Goal: Task Accomplishment & Management: Use online tool/utility

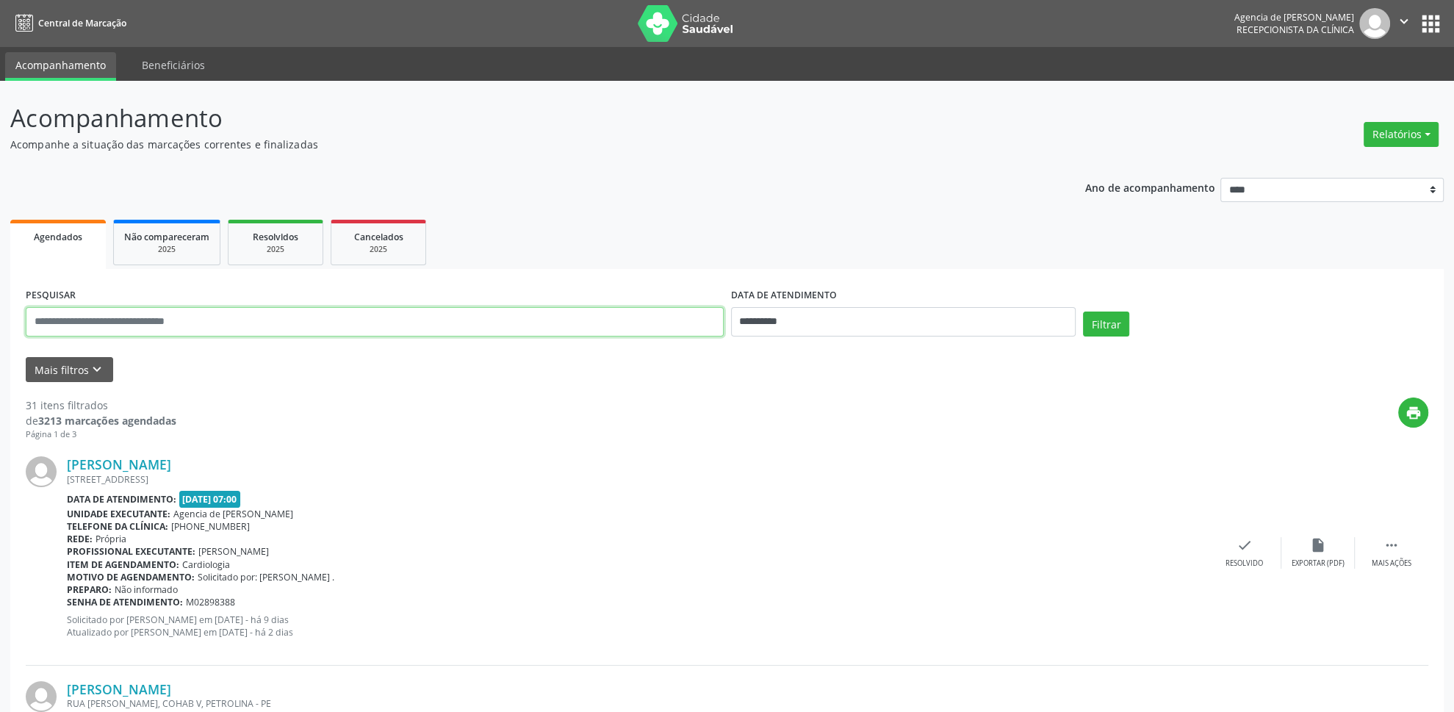
click at [134, 327] on input "text" at bounding box center [375, 321] width 698 height 29
type input "**********"
click at [912, 323] on input "**********" at bounding box center [903, 321] width 345 height 29
click at [774, 393] on span "1" at bounding box center [779, 398] width 29 height 29
type input "**********"
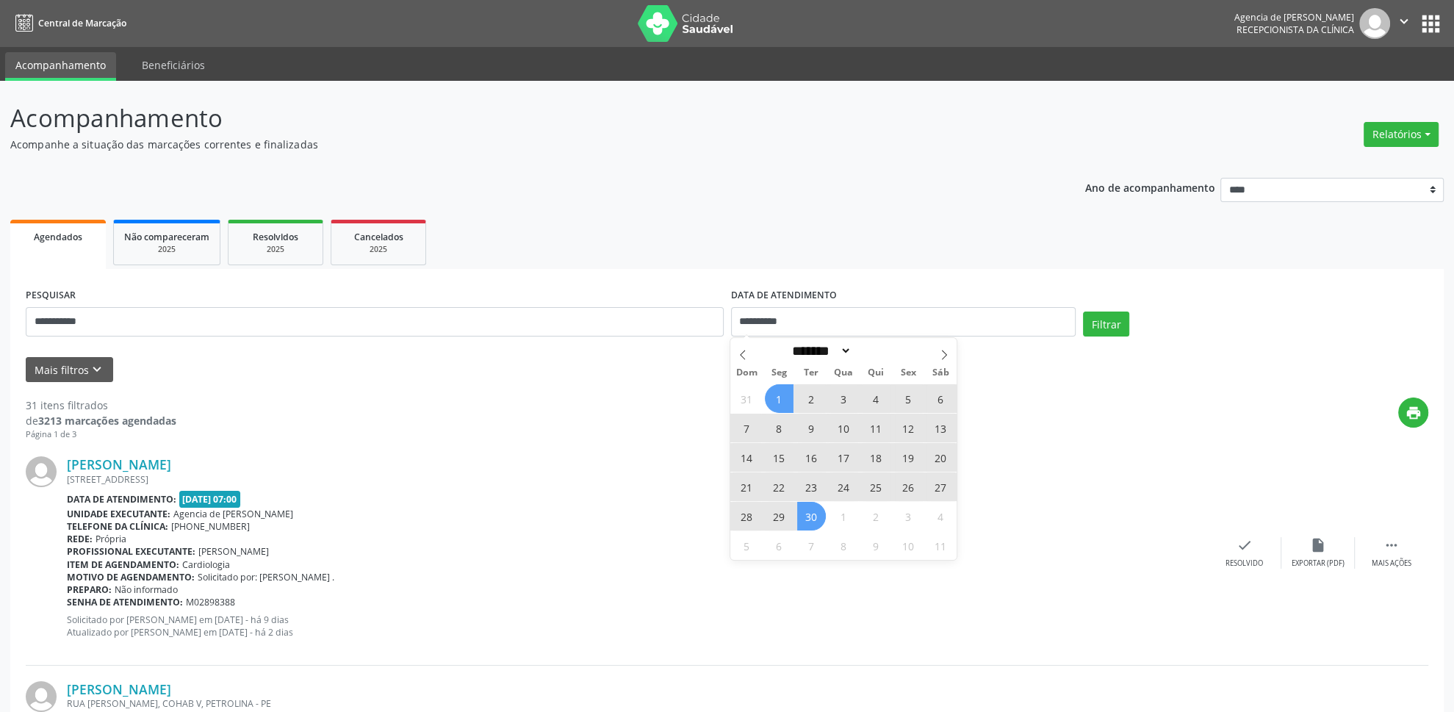
click at [812, 508] on span "30" at bounding box center [811, 516] width 29 height 29
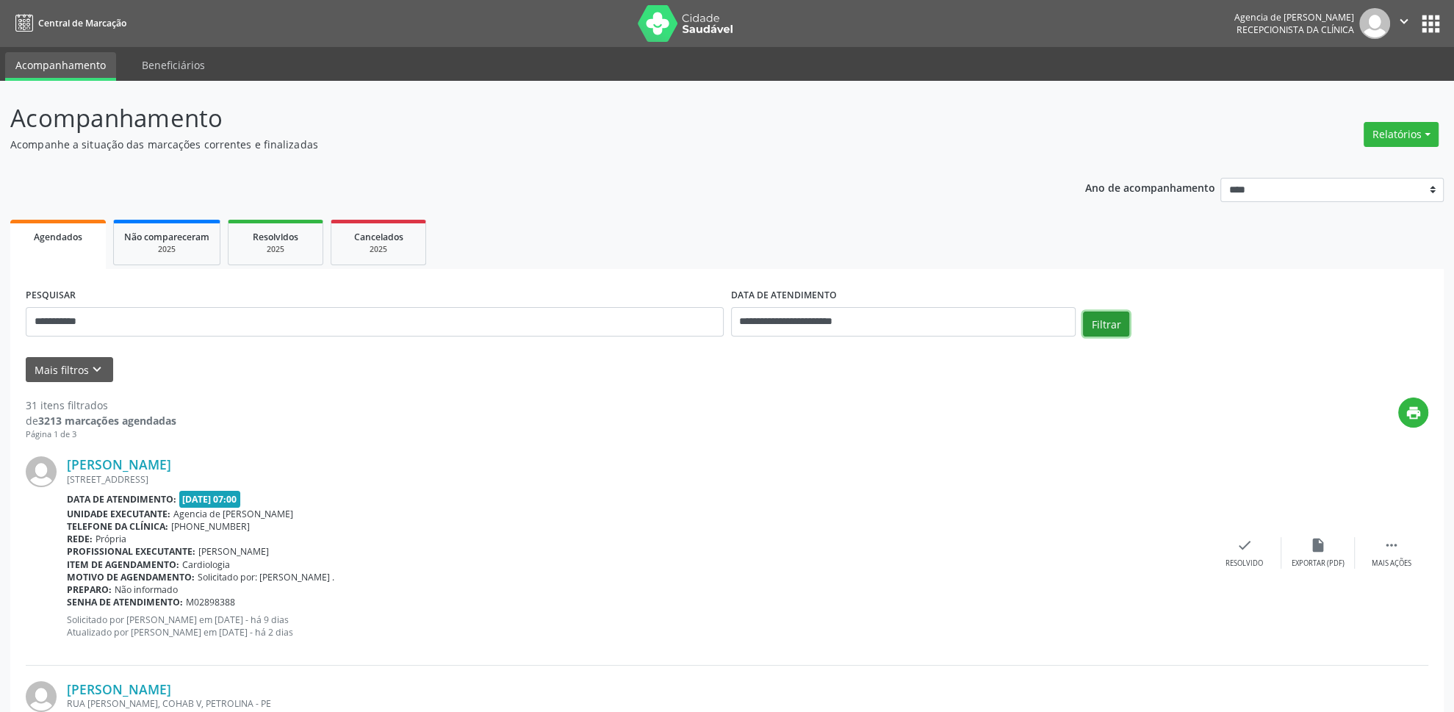
click at [1099, 320] on button "Filtrar" at bounding box center [1106, 324] width 46 height 25
click at [1382, 132] on button "Relatórios" at bounding box center [1401, 134] width 75 height 25
click at [1327, 165] on link "Agendamentos" at bounding box center [1361, 167] width 158 height 21
select select "*"
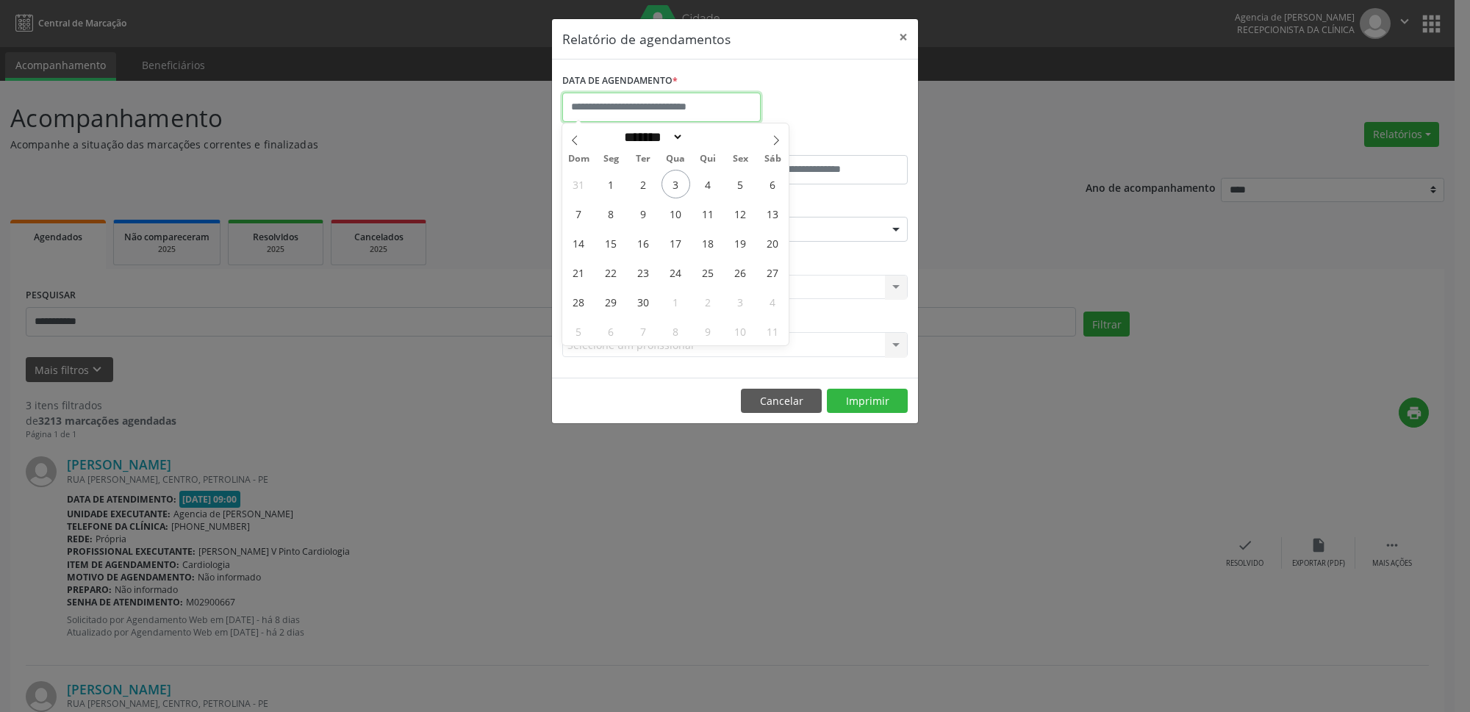
click at [711, 110] on input "text" at bounding box center [661, 107] width 198 height 29
click at [678, 180] on span "3" at bounding box center [675, 184] width 29 height 29
type input "**********"
click at [678, 180] on span "3" at bounding box center [675, 184] width 29 height 29
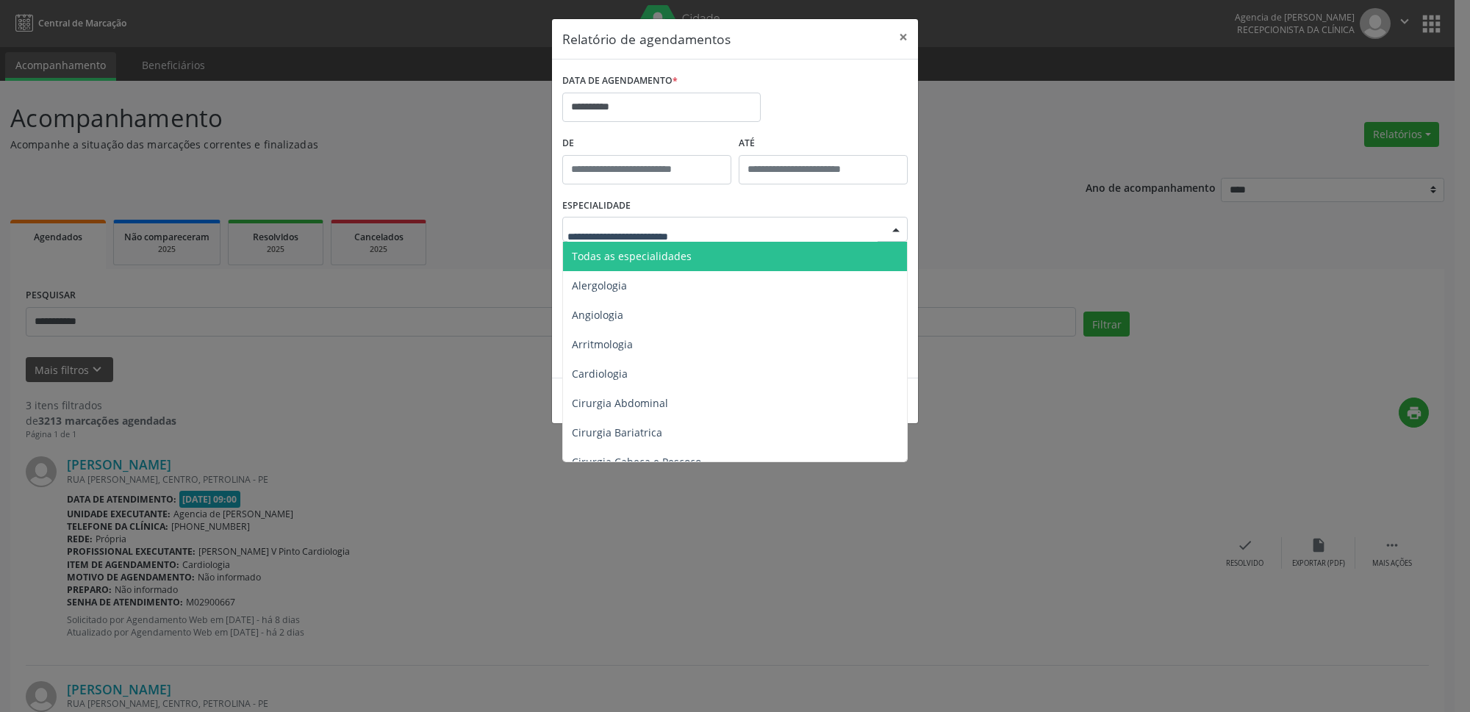
click at [647, 258] on span "Todas as especialidades" at bounding box center [632, 256] width 120 height 14
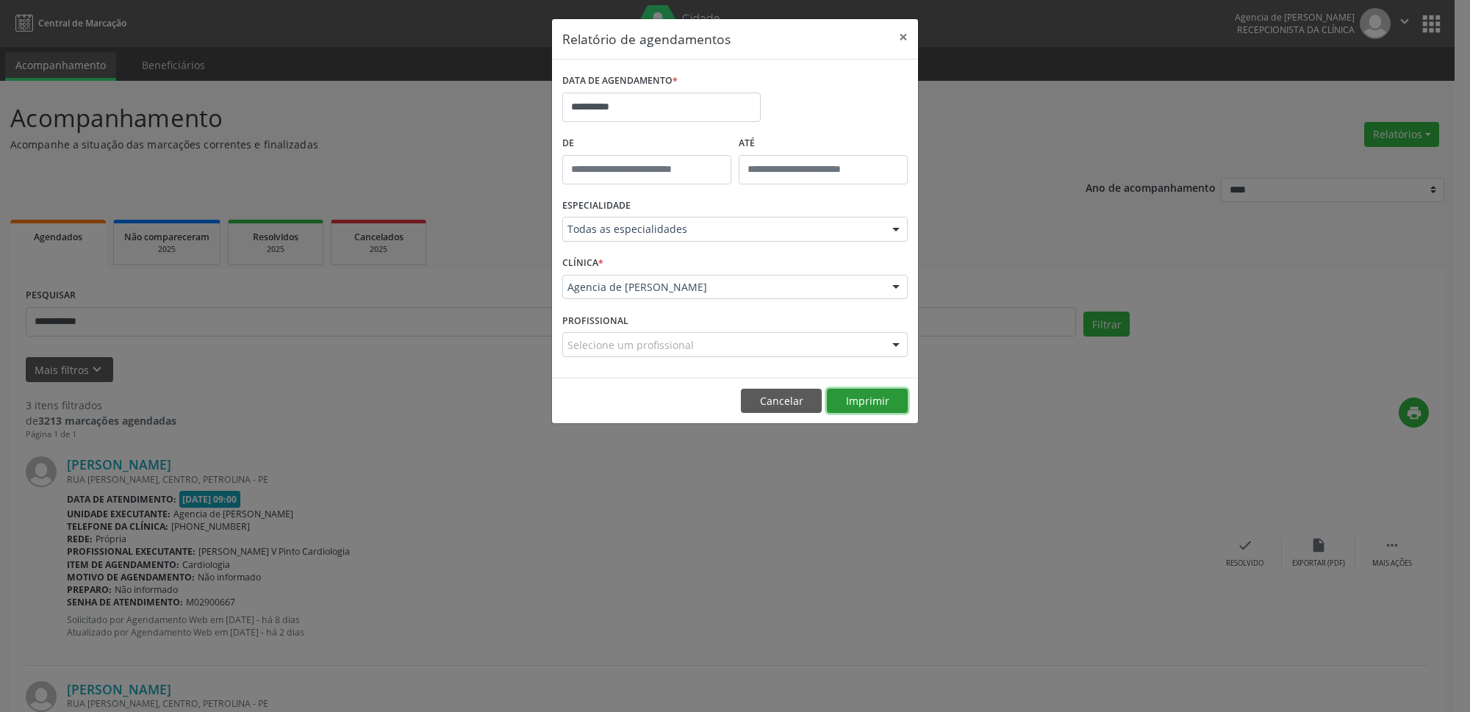
click at [889, 404] on button "Imprimir" at bounding box center [867, 401] width 81 height 25
click at [896, 37] on button "×" at bounding box center [902, 37] width 29 height 36
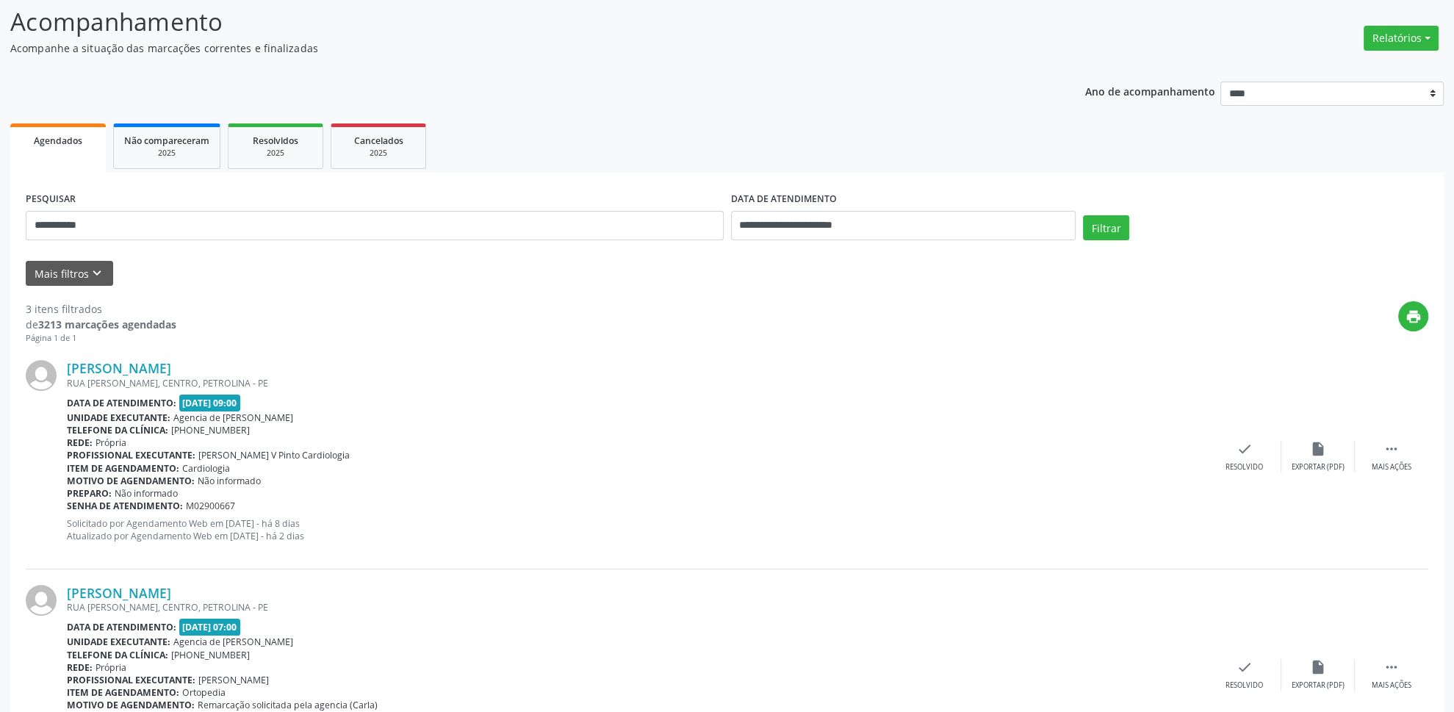
scroll to position [93, 0]
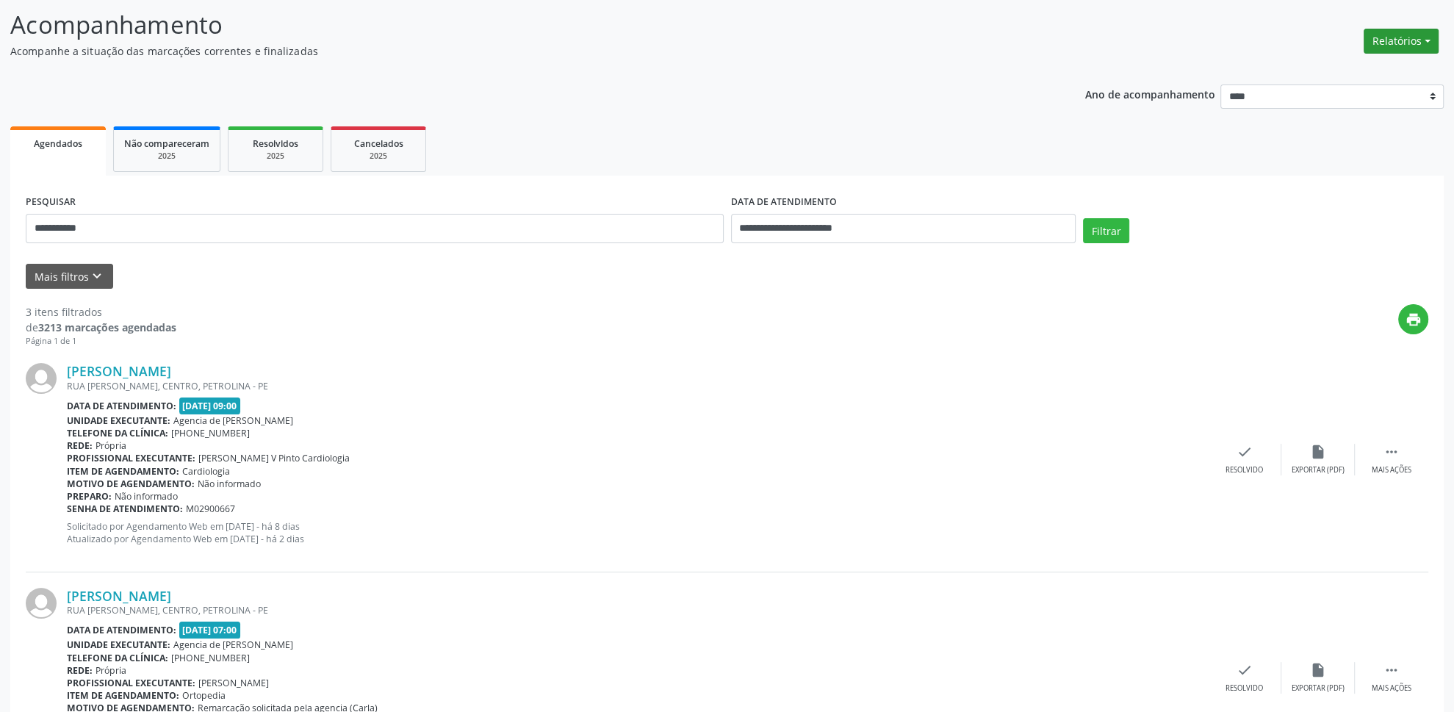
click at [1391, 32] on button "Relatórios" at bounding box center [1401, 41] width 75 height 25
click at [1362, 76] on link "Agendamentos" at bounding box center [1361, 73] width 158 height 21
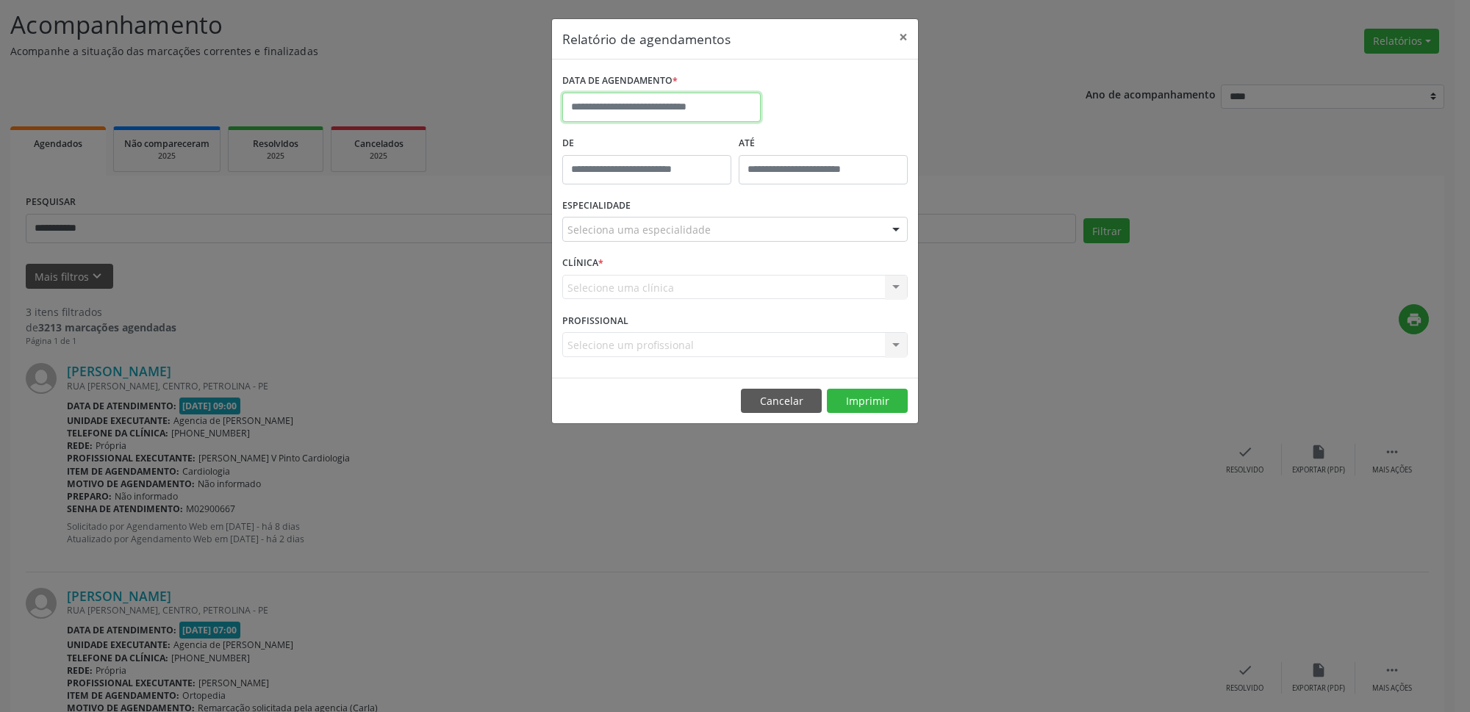
click at [748, 115] on input "text" at bounding box center [661, 107] width 198 height 29
click at [649, 214] on span "9" at bounding box center [643, 214] width 29 height 29
type input "**********"
click at [649, 214] on span "9" at bounding box center [643, 214] width 29 height 29
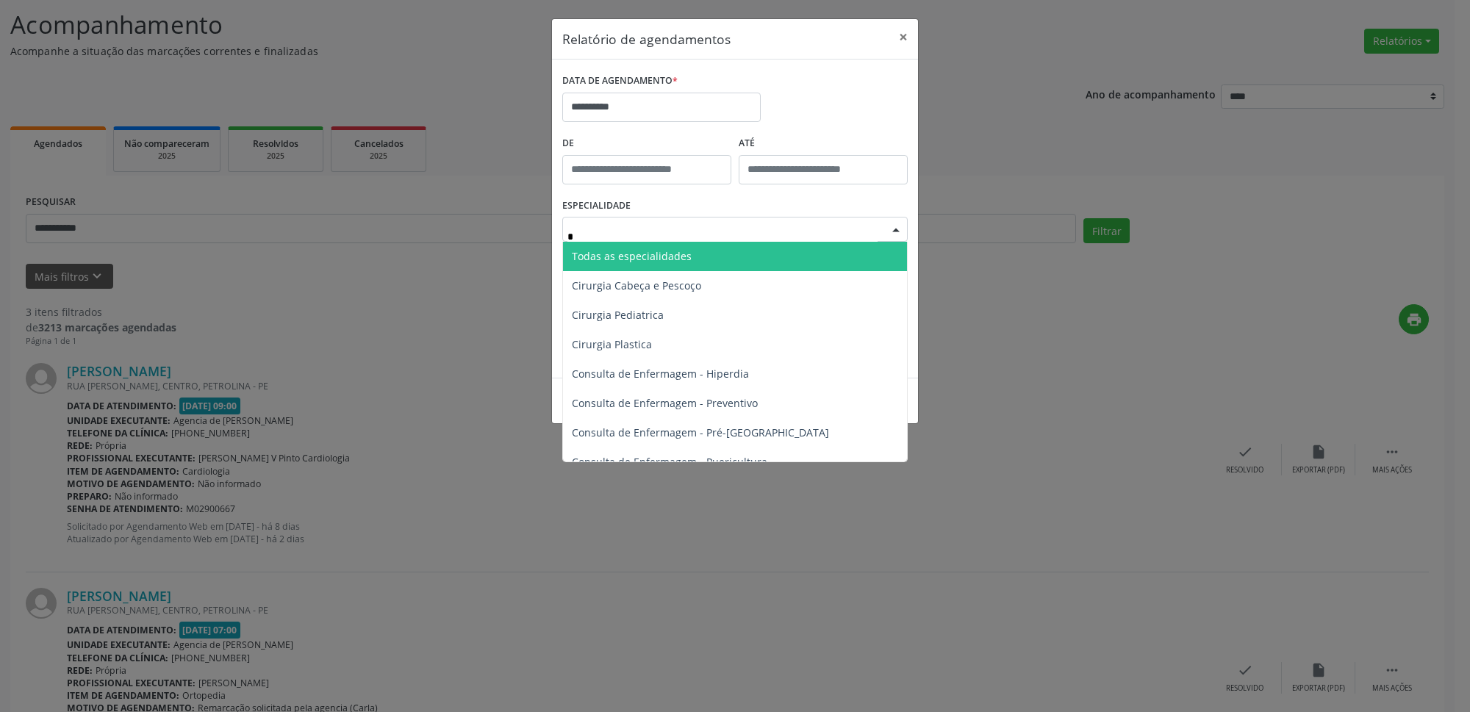
type input "**"
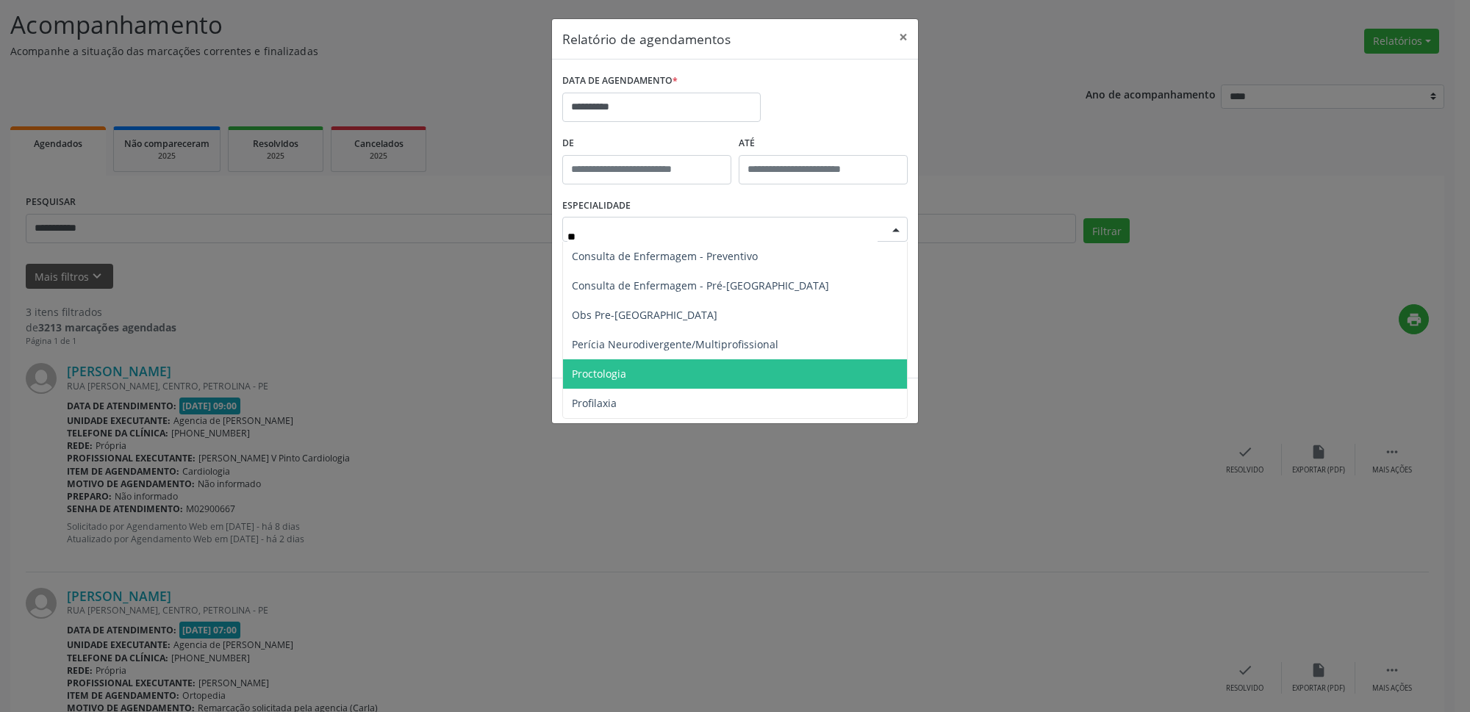
click at [667, 377] on span "Proctologia" at bounding box center [735, 373] width 344 height 29
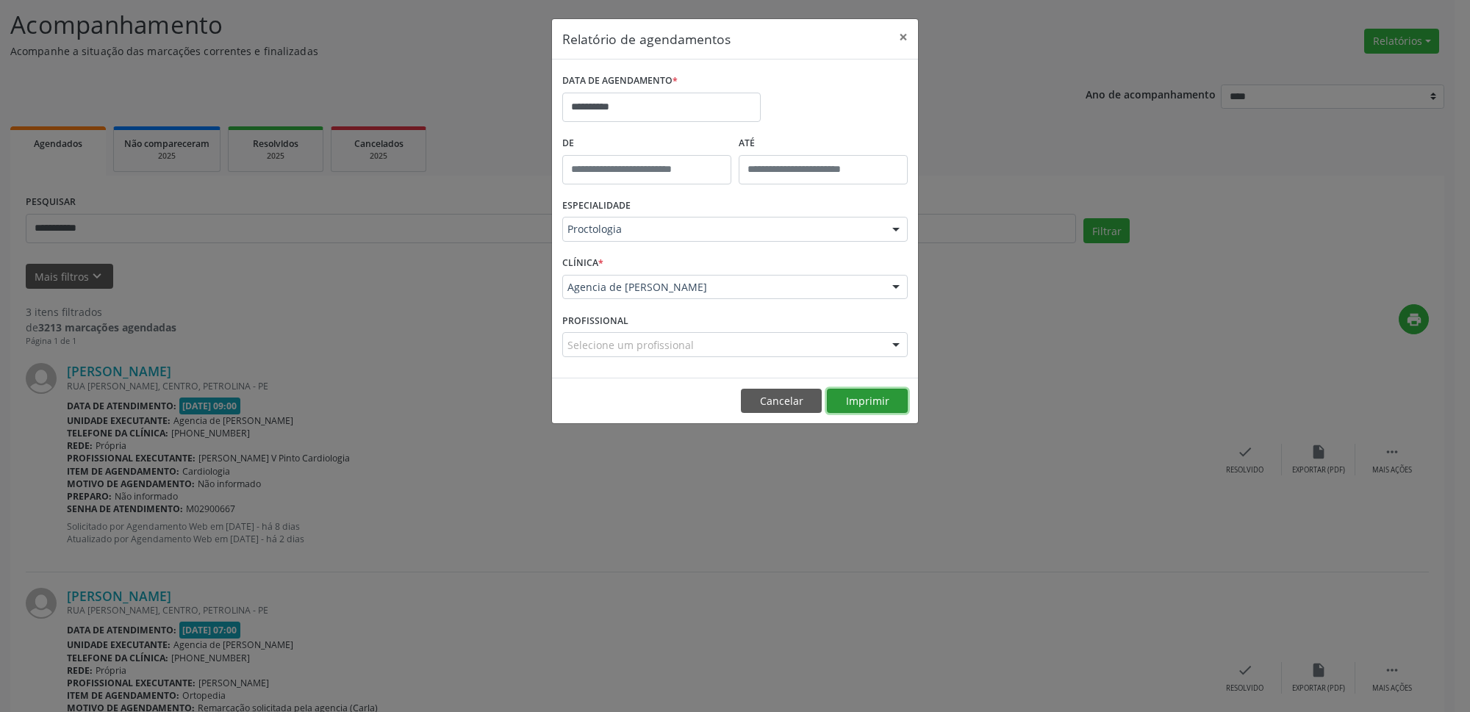
click at [868, 407] on button "Imprimir" at bounding box center [867, 401] width 81 height 25
click at [904, 28] on button "×" at bounding box center [902, 37] width 29 height 36
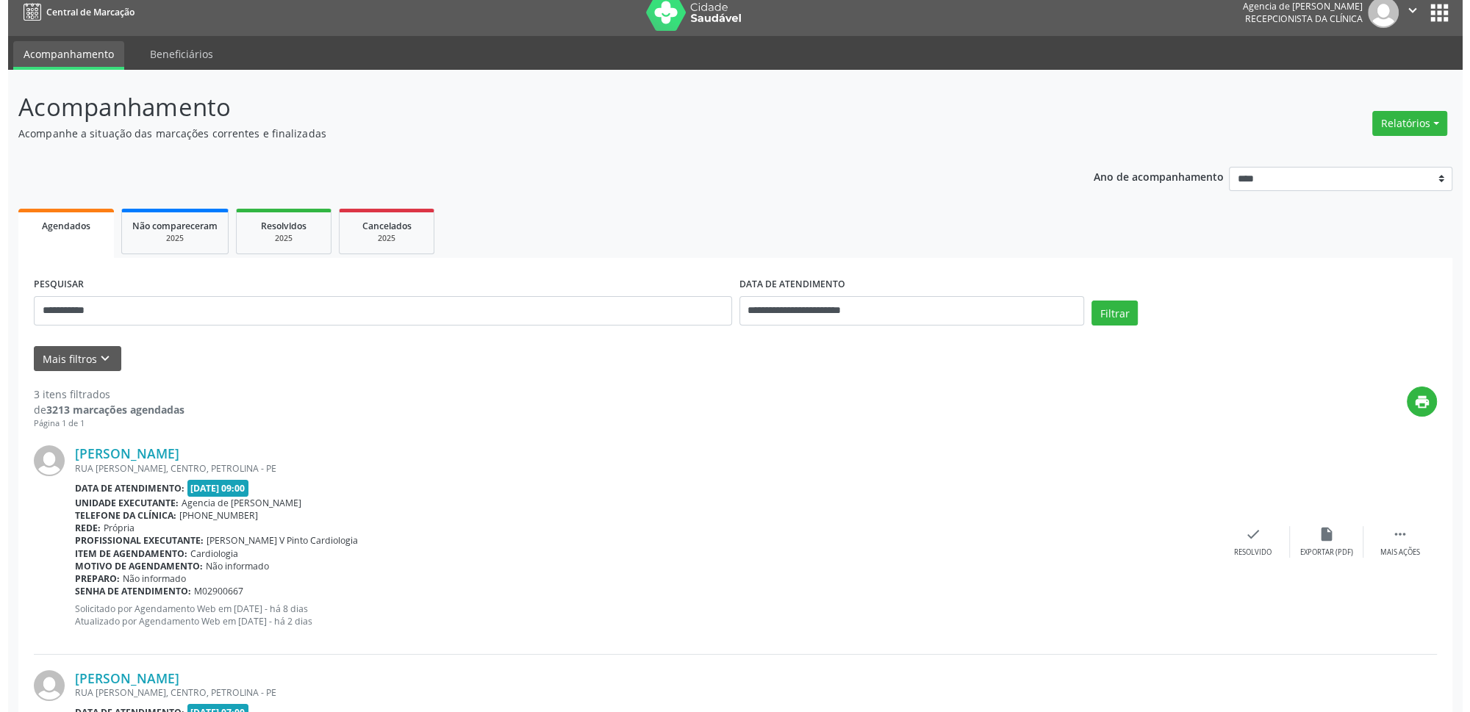
scroll to position [0, 0]
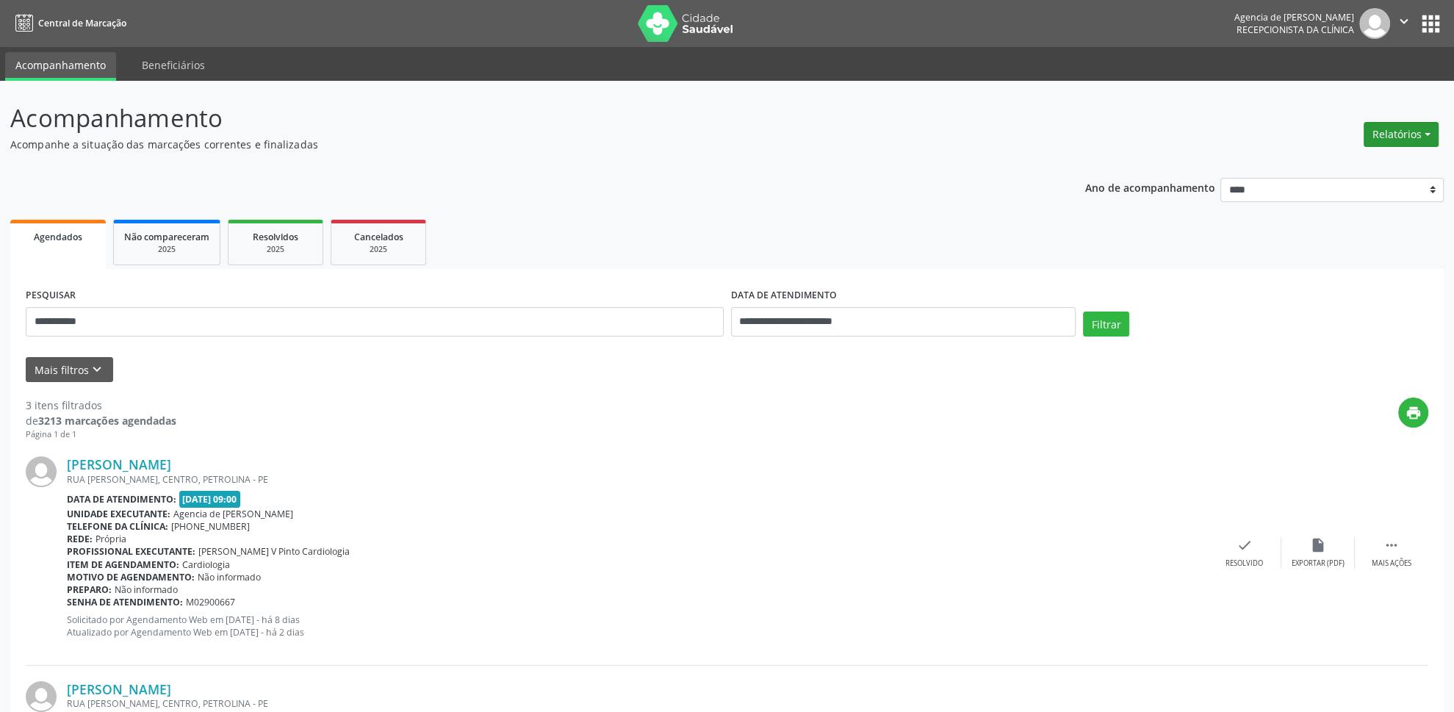
click at [1397, 126] on button "Relatórios" at bounding box center [1401, 134] width 75 height 25
click at [1334, 165] on link "Agendamentos" at bounding box center [1361, 167] width 158 height 21
select select "*"
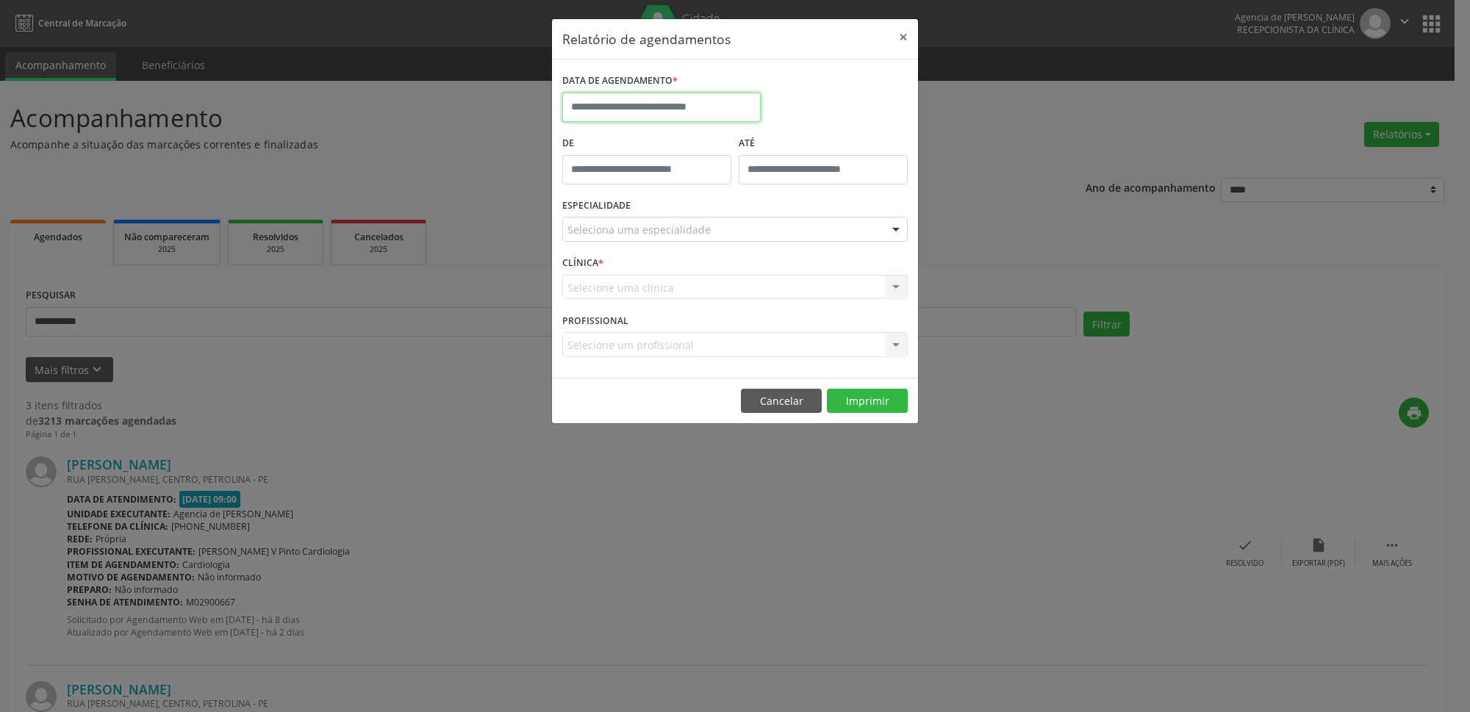
click at [675, 110] on input "text" at bounding box center [661, 107] width 198 height 29
click at [738, 188] on span "5" at bounding box center [740, 184] width 29 height 29
type input "**********"
click at [738, 188] on span "5" at bounding box center [740, 184] width 29 height 29
click at [724, 232] on div "Seleciona uma especialidade" at bounding box center [734, 229] width 345 height 25
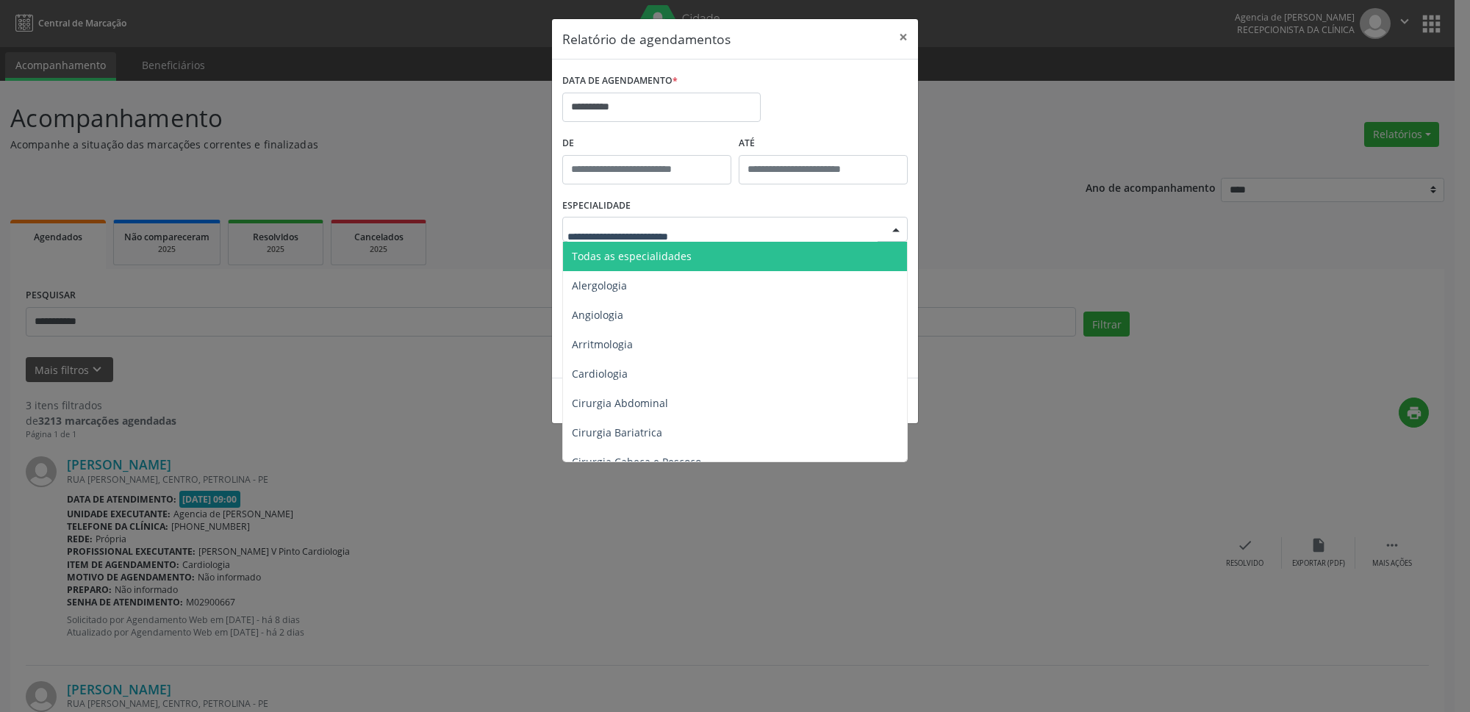
click at [715, 246] on span "Todas as especialidades" at bounding box center [736, 256] width 346 height 29
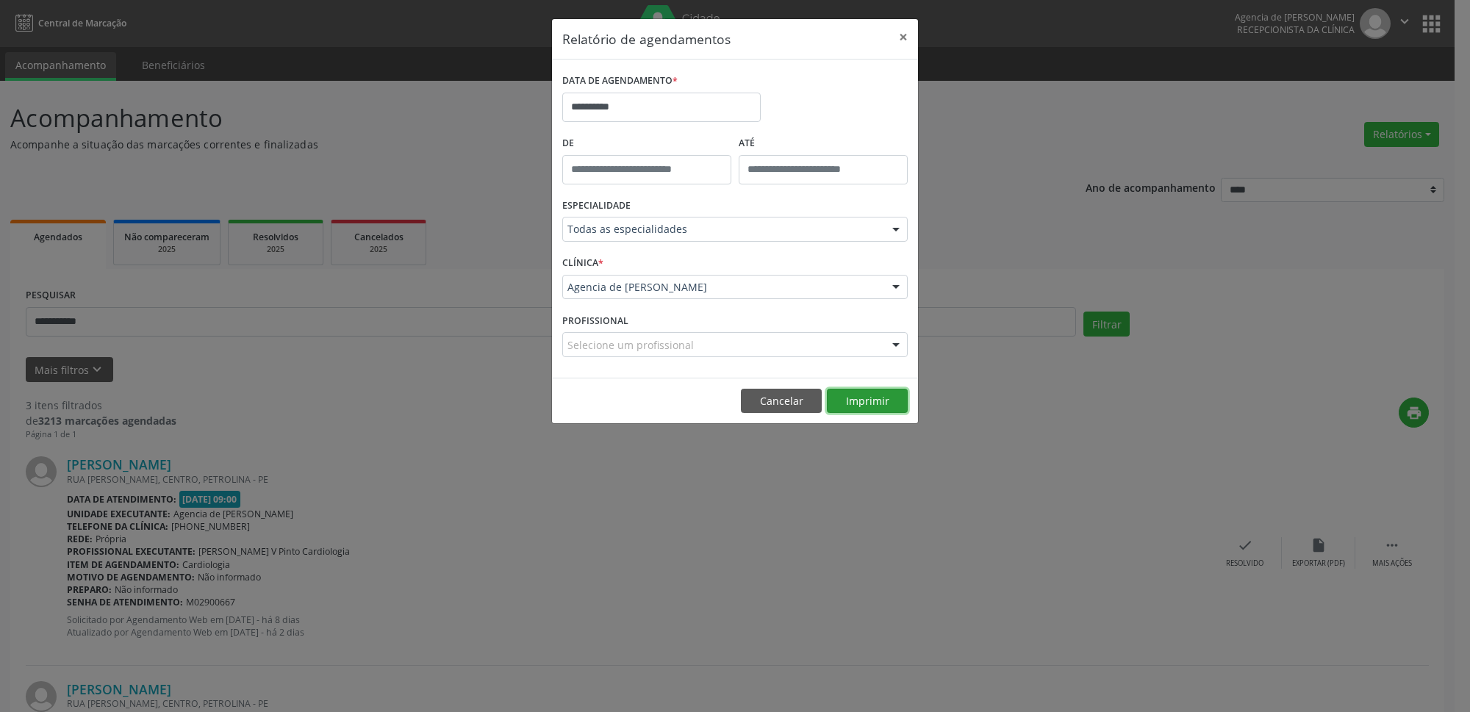
click at [886, 408] on button "Imprimir" at bounding box center [867, 401] width 81 height 25
